Goal: Use online tool/utility: Use online tool/utility

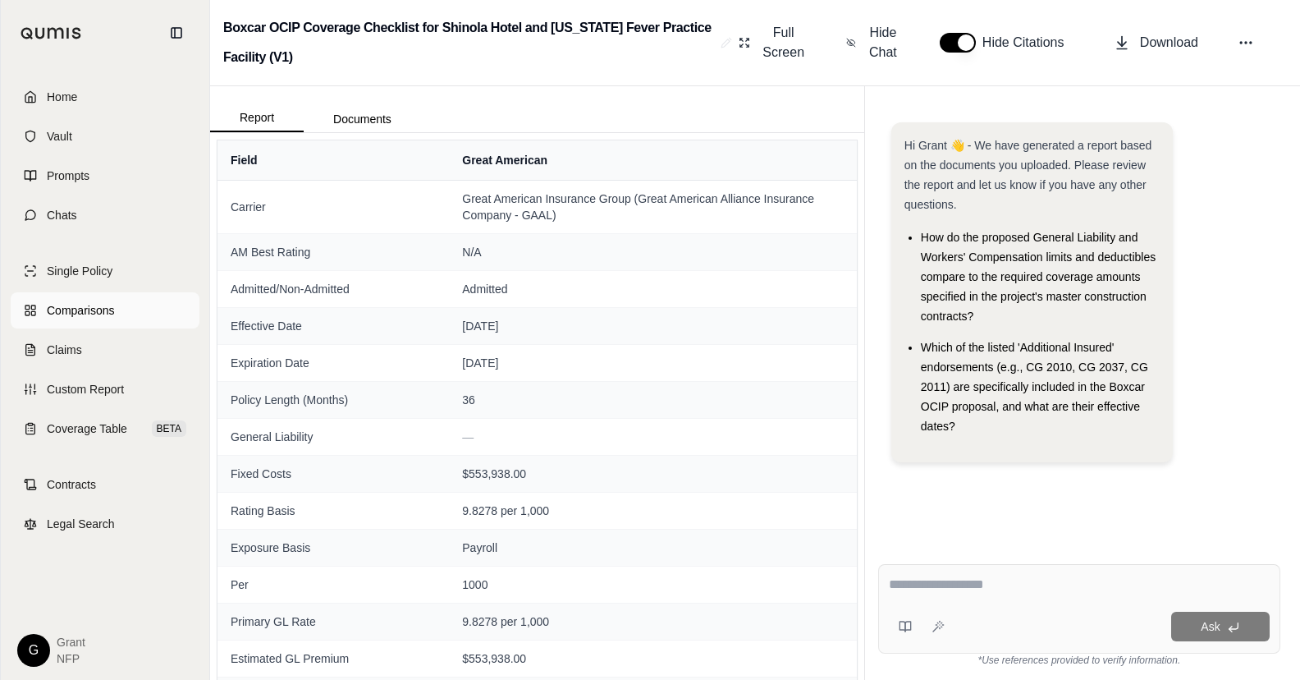
scroll to position [82, 0]
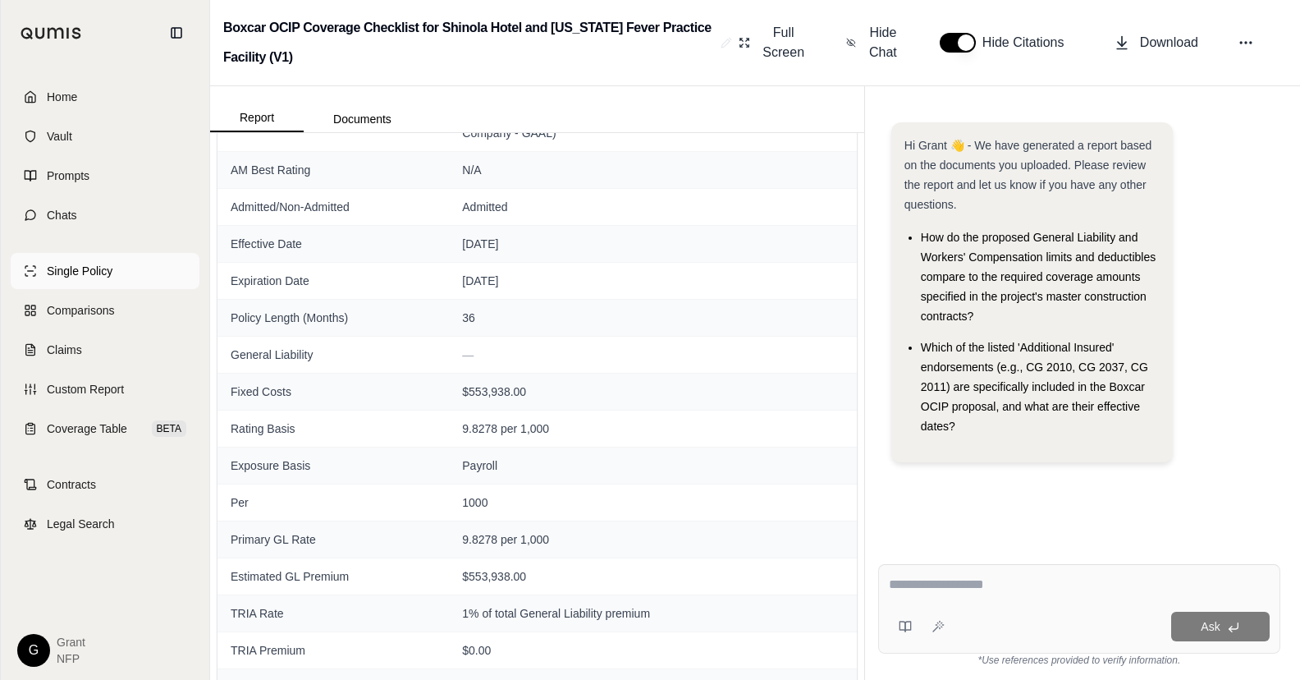
click at [72, 281] on link "Single Policy" at bounding box center [105, 271] width 189 height 36
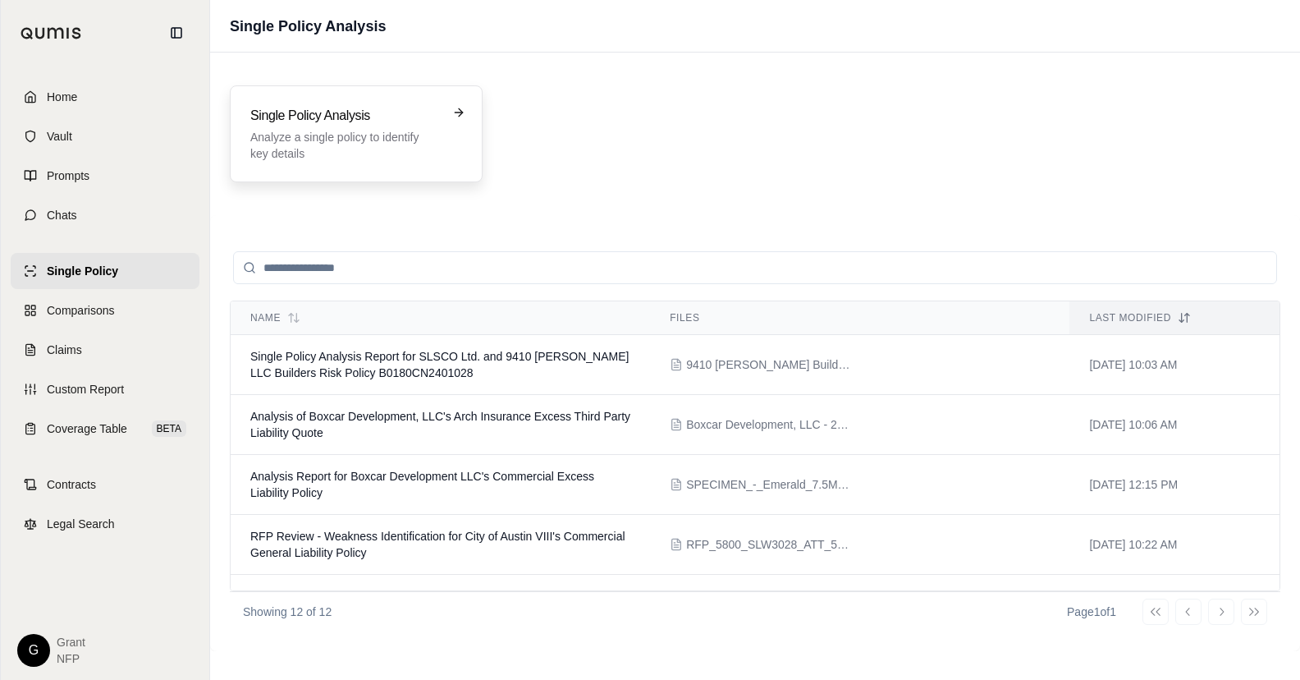
click at [309, 122] on h3 "Single Policy Analysis" at bounding box center [344, 116] width 189 height 20
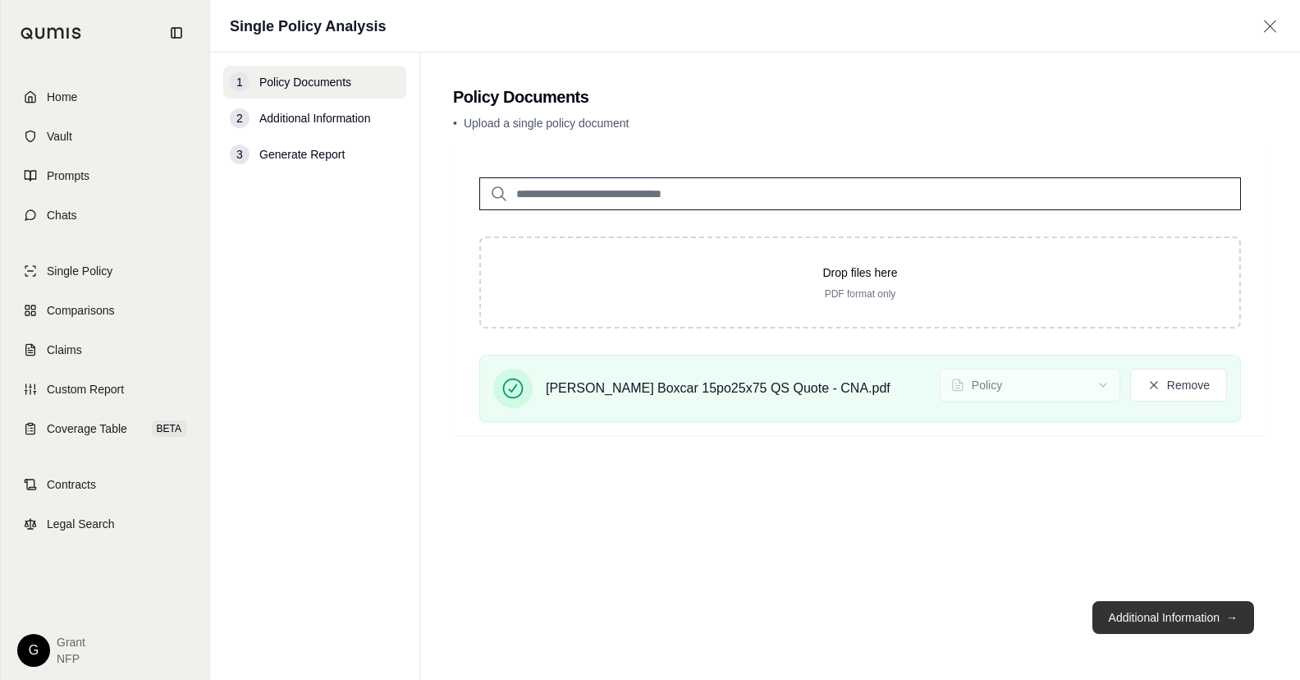
click at [1161, 621] on button "Additional Information →" at bounding box center [1174, 617] width 162 height 33
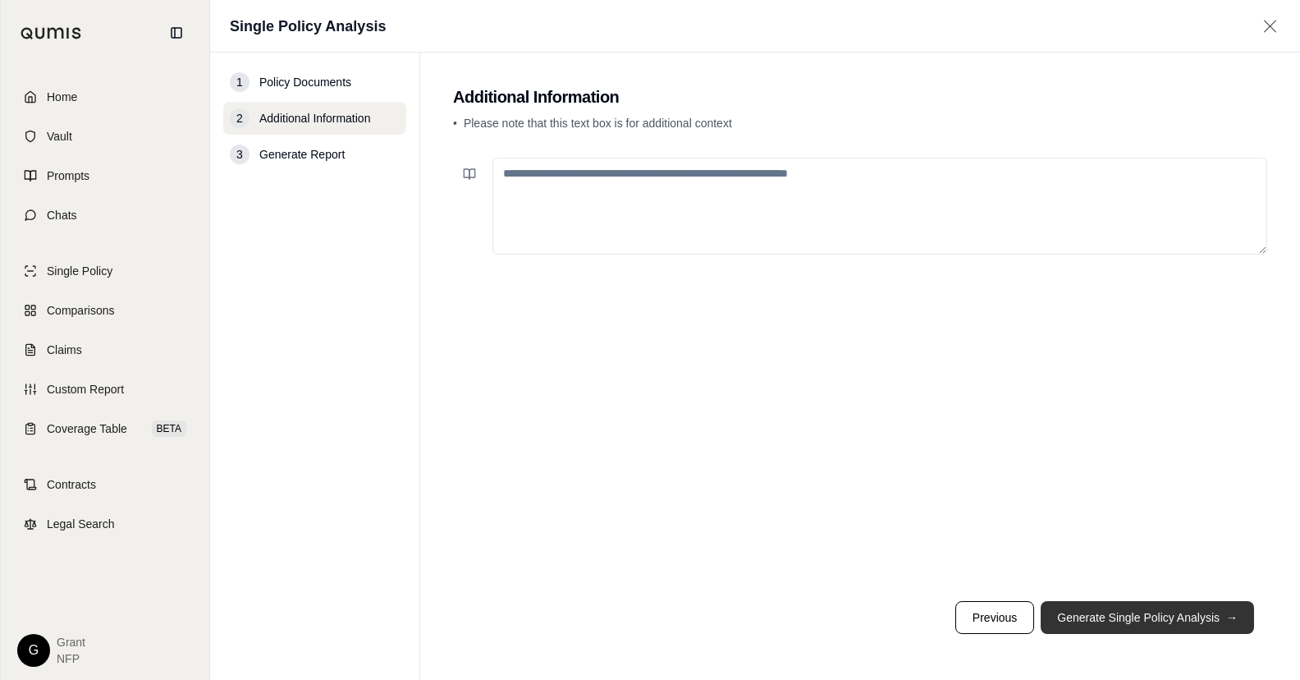
click at [1162, 621] on button "Generate Single Policy Analysis →" at bounding box center [1147, 617] width 213 height 33
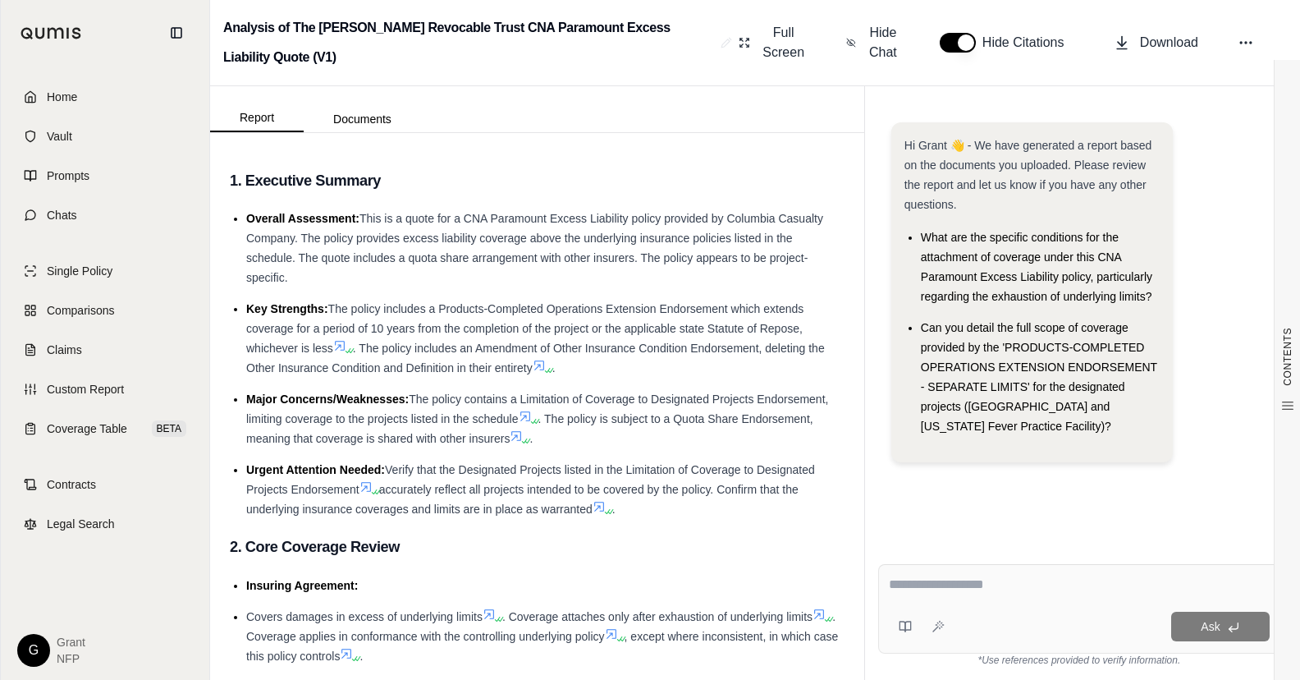
click at [974, 591] on textarea at bounding box center [1079, 585] width 381 height 20
type textarea "**********"
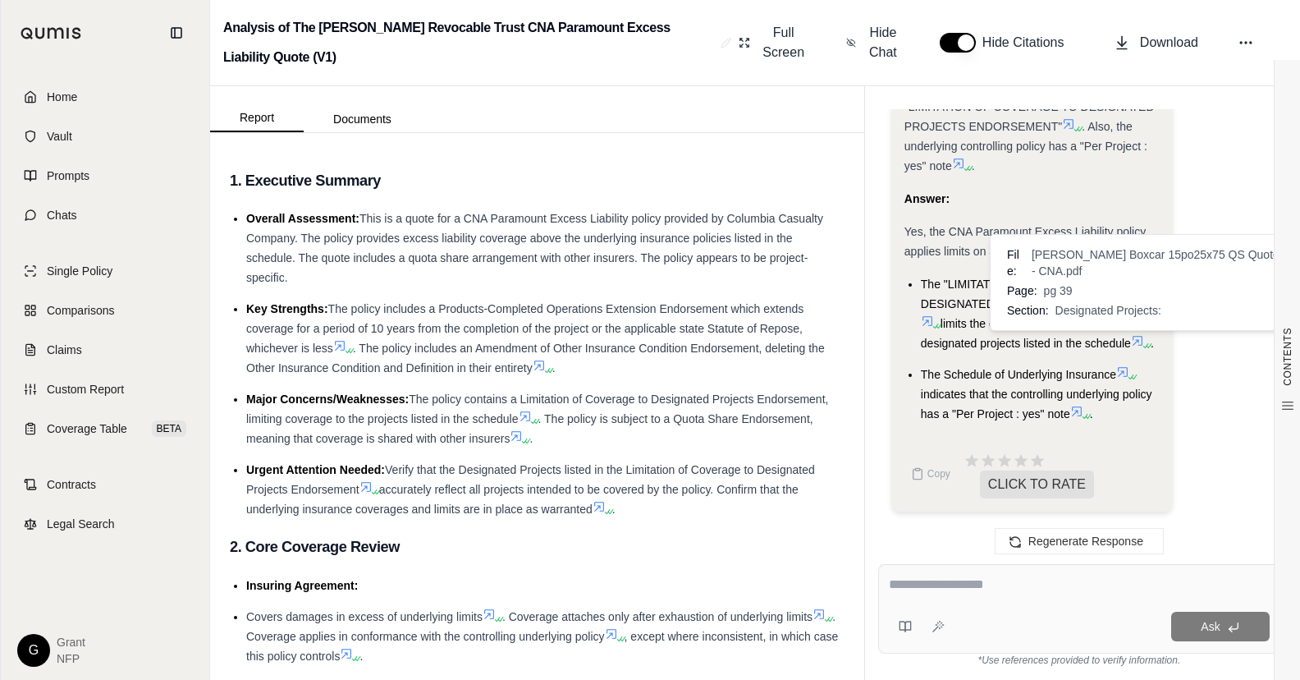
click at [1142, 342] on icon at bounding box center [1138, 341] width 10 height 10
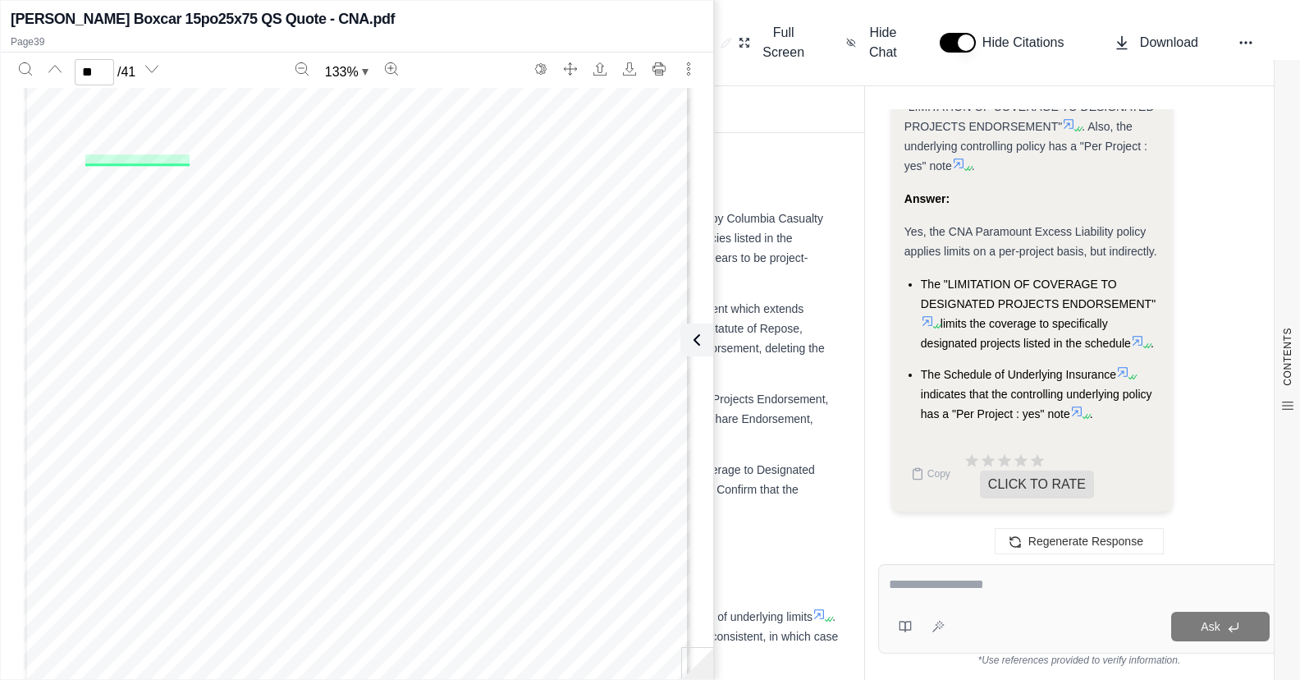
scroll to position [32942, 0]
click at [1076, 411] on icon at bounding box center [1076, 411] width 13 height 13
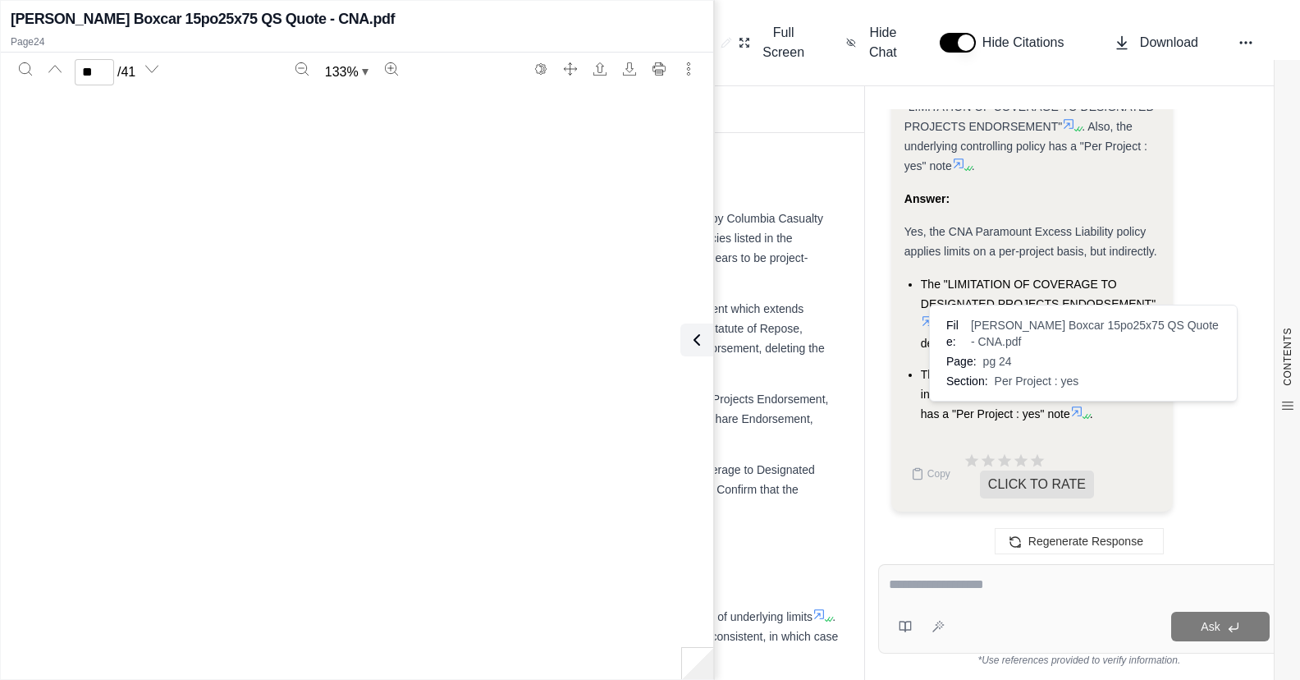
scroll to position [19839, 0]
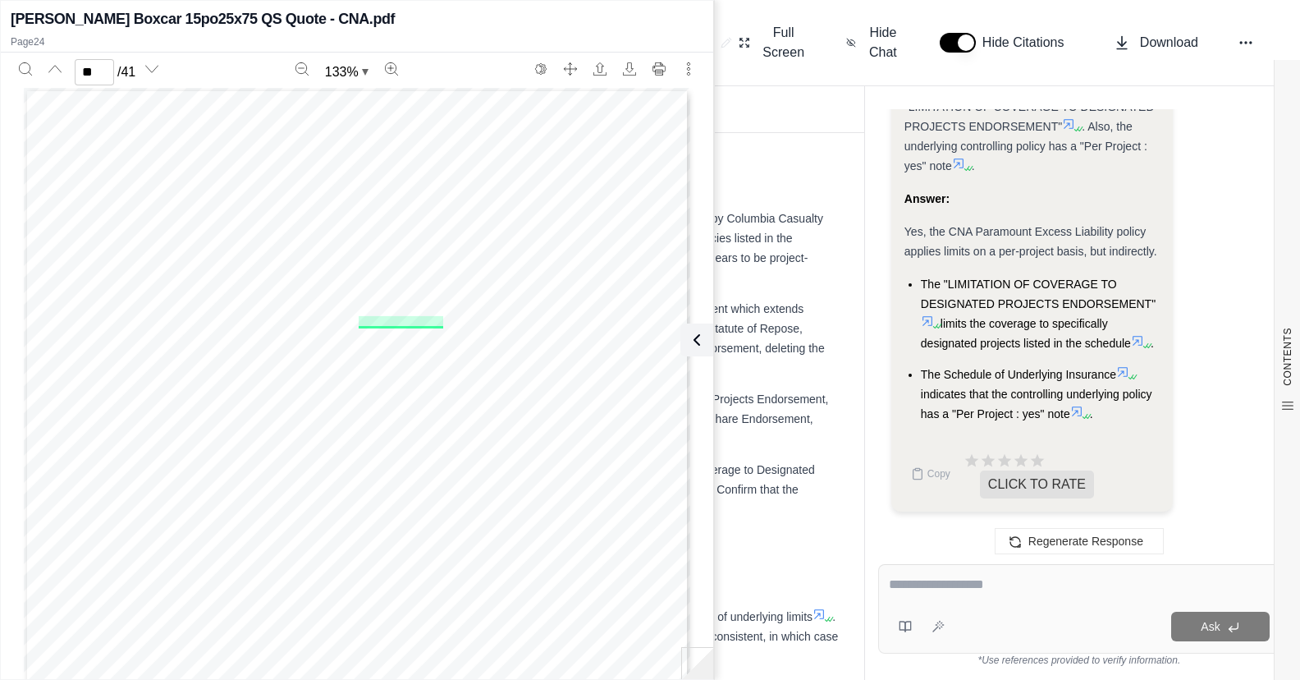
click at [1125, 372] on icon at bounding box center [1122, 371] width 13 height 13
click at [1142, 341] on icon at bounding box center [1138, 341] width 10 height 10
type input "**"
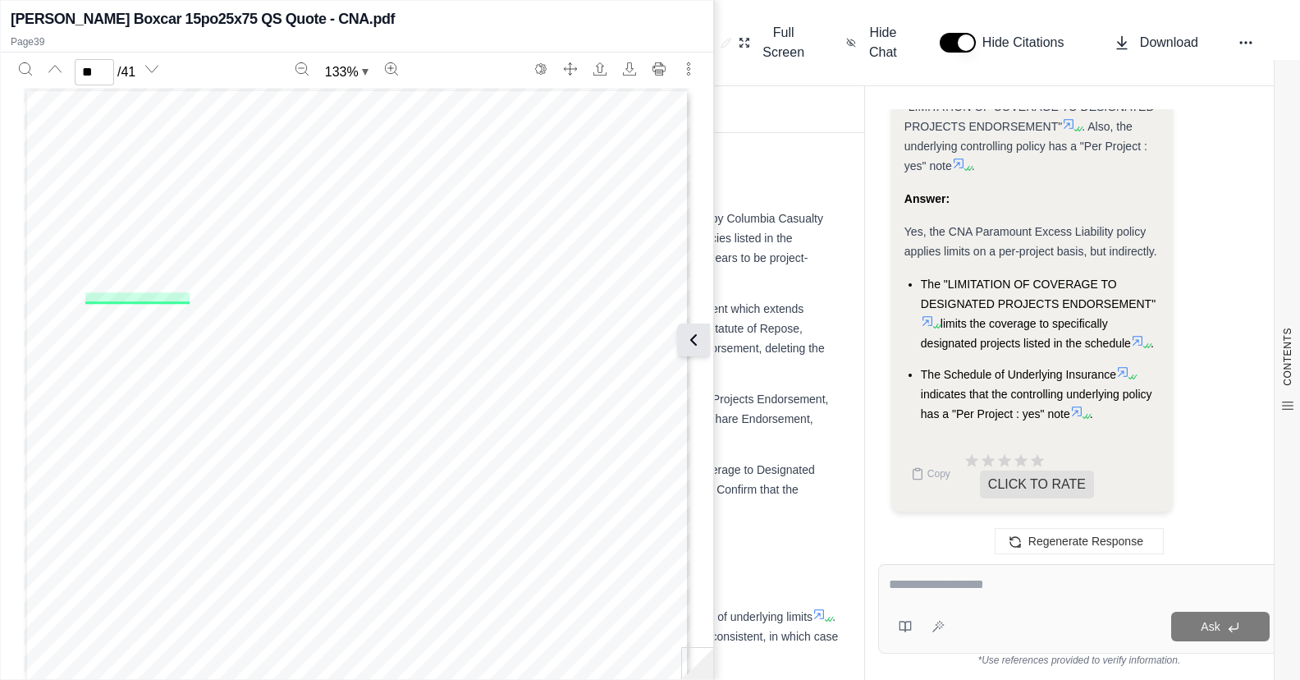
click at [696, 342] on icon at bounding box center [694, 340] width 20 height 20
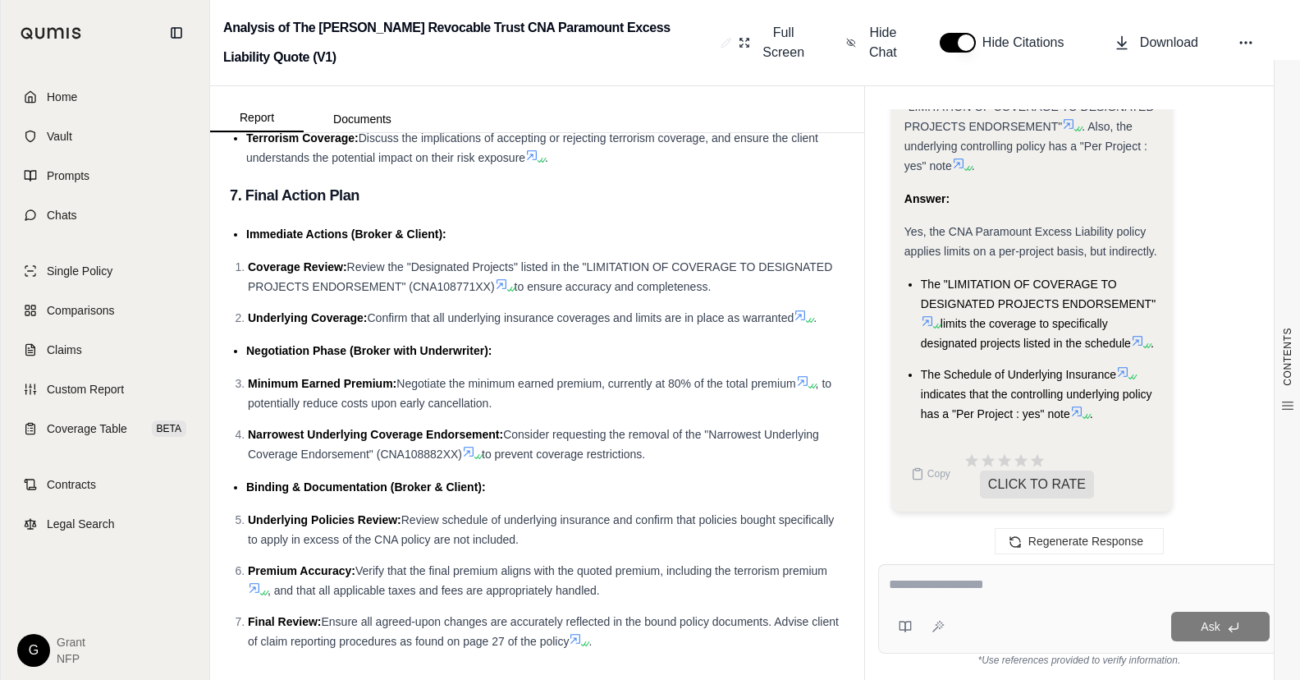
scroll to position [3916, 0]
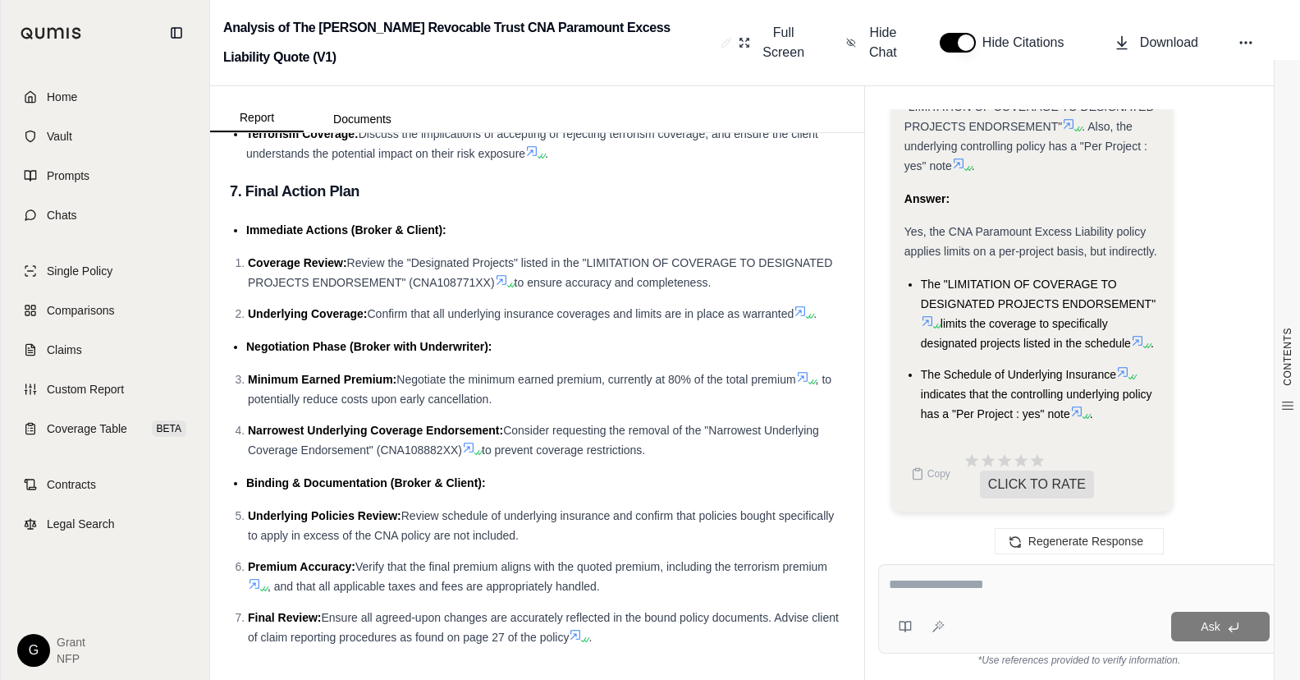
click at [473, 447] on icon at bounding box center [469, 447] width 10 height 10
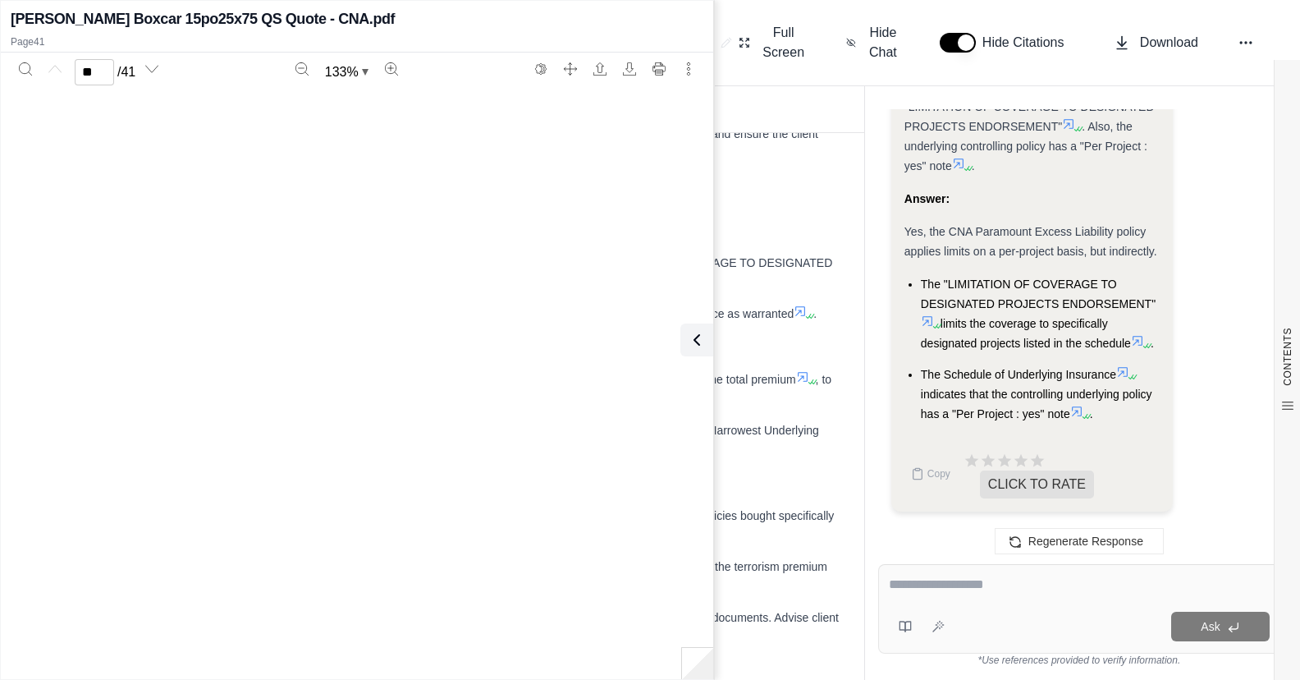
type input "**"
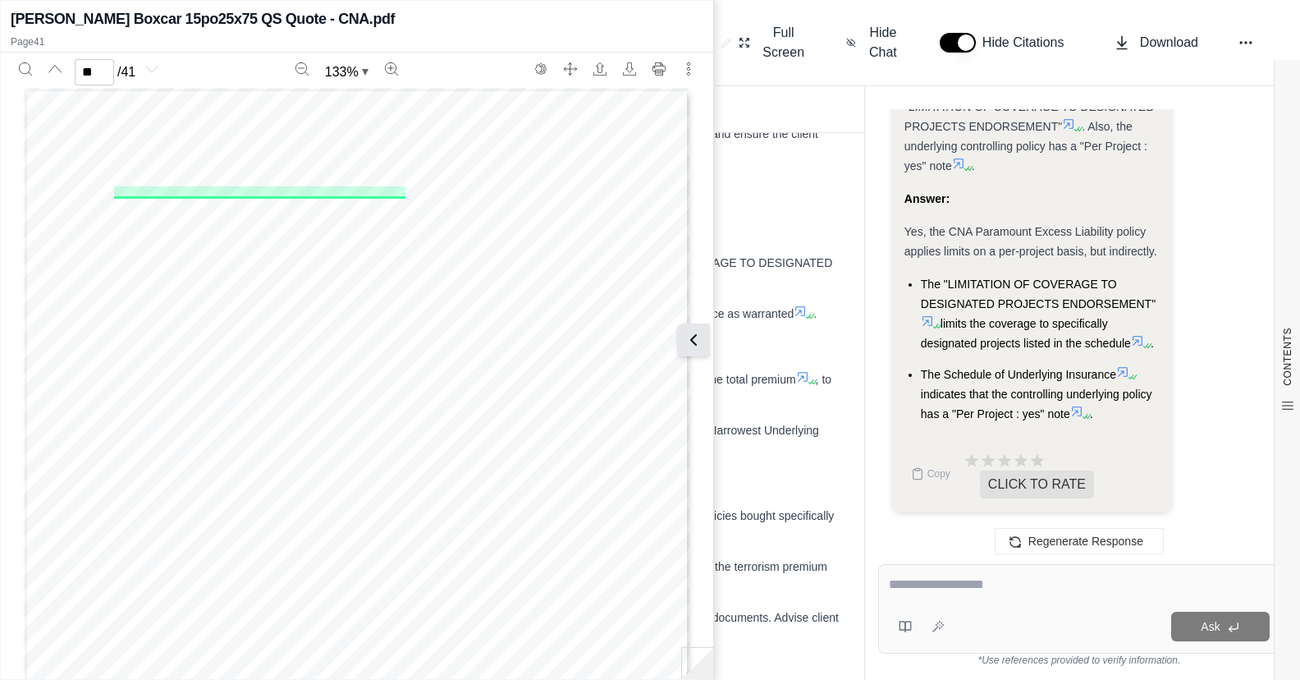
click at [695, 334] on icon at bounding box center [694, 340] width 20 height 20
